Goal: Navigation & Orientation: Go to known website

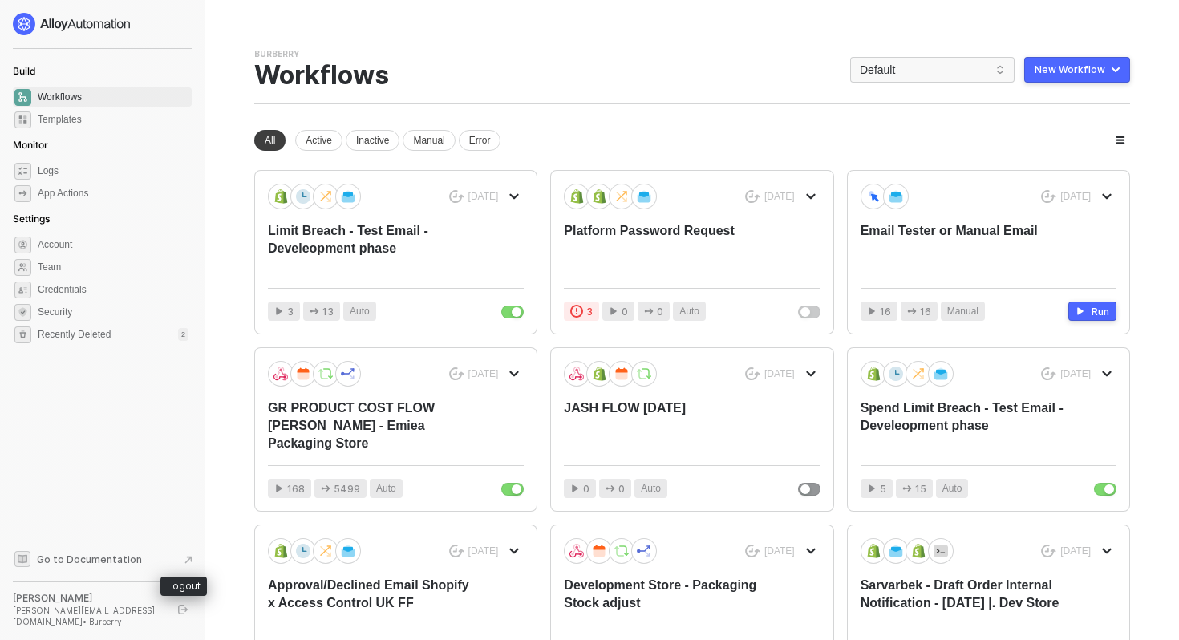
click at [184, 610] on icon "logout" at bounding box center [183, 609] width 10 height 10
